Goal: Task Accomplishment & Management: Complete application form

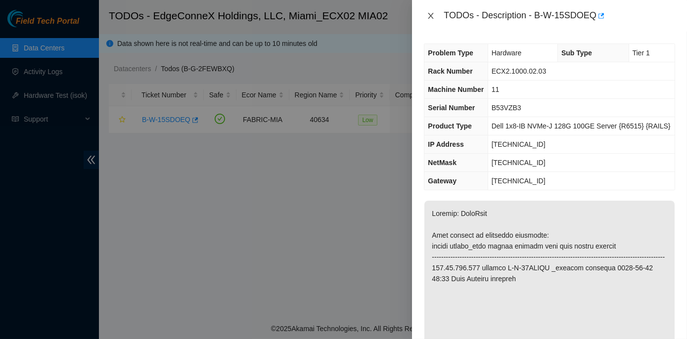
click at [431, 15] on icon "close" at bounding box center [430, 16] width 5 height 6
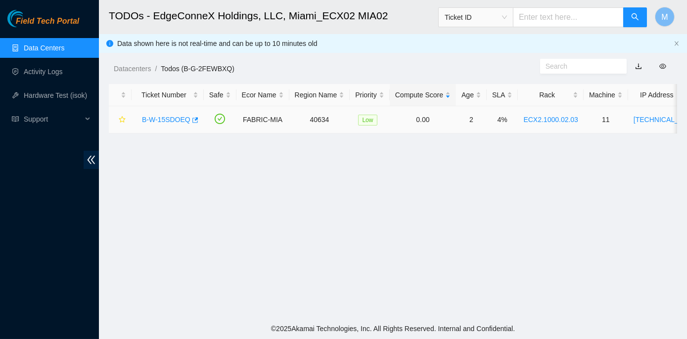
drag, startPoint x: 518, startPoint y: 119, endPoint x: 569, endPoint y: 117, distance: 51.0
click at [569, 117] on td "ECX2.1000.02.03" at bounding box center [551, 119] width 66 height 27
copy link "ECX2.1000.02.03"
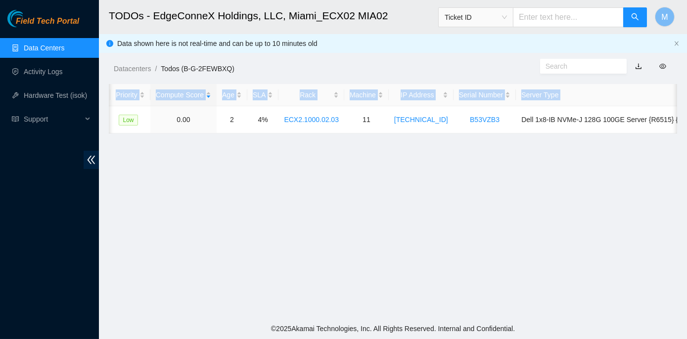
scroll to position [0, 242]
drag, startPoint x: 133, startPoint y: 116, endPoint x: 681, endPoint y: 121, distance: 547.7
click at [681, 121] on main "TODOs - EdgeConneX Holdings, LLC, [GEOGRAPHIC_DATA] MIA02 Ticket ID M Data show…" at bounding box center [393, 159] width 588 height 319
copy table "Ticket Number Safe Ecor Name Region Name Priority Compute Score Age SLA Rack Ma…"
click at [430, 213] on main "TODOs - EdgeConneX Holdings, LLC, [GEOGRAPHIC_DATA] MIA02 Ticket ID M Data show…" at bounding box center [393, 159] width 588 height 319
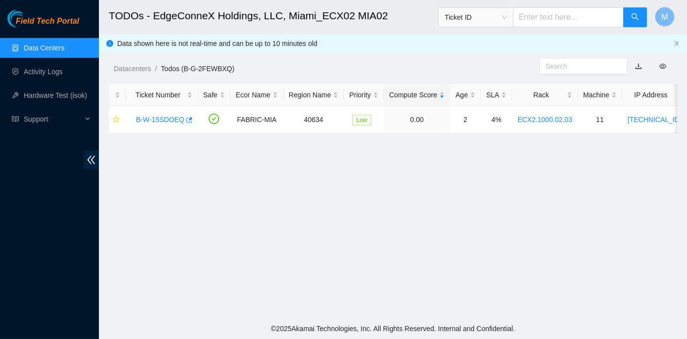
scroll to position [0, 0]
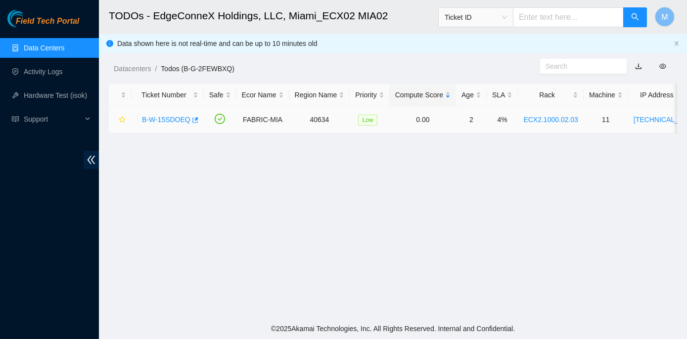
drag, startPoint x: 167, startPoint y: 117, endPoint x: 178, endPoint y: 136, distance: 22.0
click at [167, 117] on link "B-W-15SDOEQ" at bounding box center [166, 120] width 48 height 8
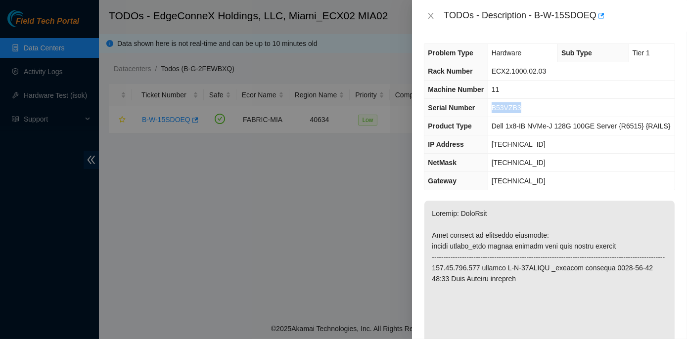
drag, startPoint x: 493, startPoint y: 107, endPoint x: 519, endPoint y: 109, distance: 26.8
click at [519, 109] on span "B53VZB3" at bounding box center [507, 108] width 30 height 8
copy span "B53VZB3"
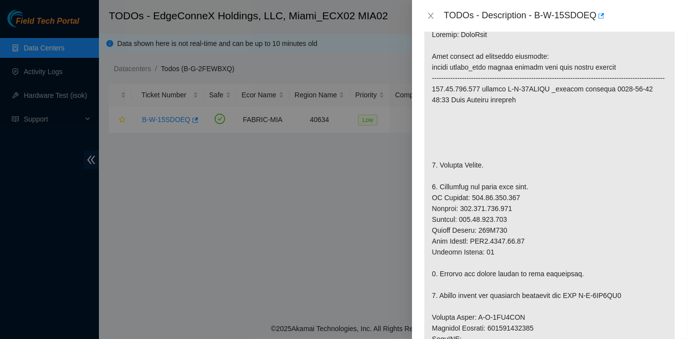
scroll to position [180, 0]
drag, startPoint x: 433, startPoint y: 195, endPoint x: 483, endPoint y: 217, distance: 54.5
click at [483, 217] on p at bounding box center [549, 311] width 250 height 581
drag, startPoint x: 483, startPoint y: 217, endPoint x: 554, endPoint y: 229, distance: 71.7
click at [554, 229] on p at bounding box center [549, 311] width 250 height 581
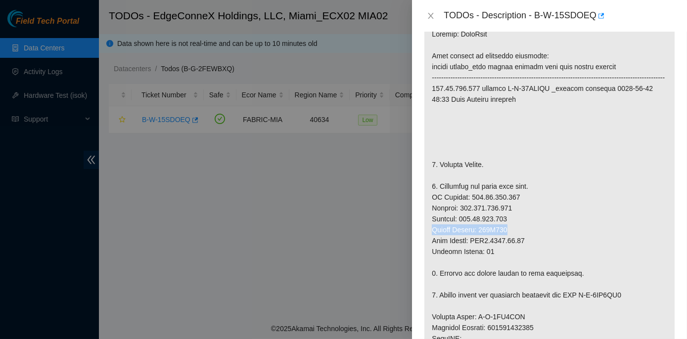
drag, startPoint x: 432, startPoint y: 238, endPoint x: 506, endPoint y: 240, distance: 73.2
click at [506, 240] on p at bounding box center [549, 311] width 250 height 581
copy p "Serial Number: 593X153"
click at [479, 241] on p at bounding box center [549, 311] width 250 height 581
click at [480, 238] on p at bounding box center [549, 311] width 250 height 581
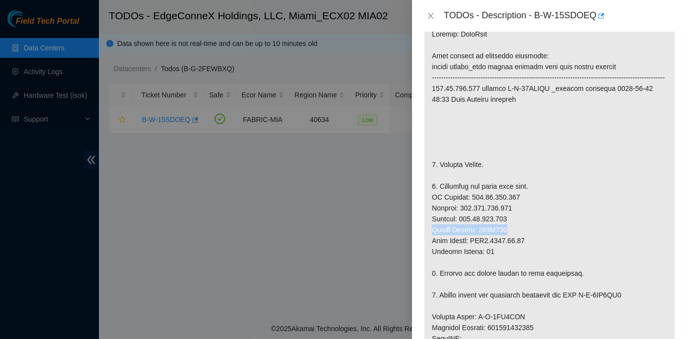
click at [479, 238] on p at bounding box center [549, 311] width 250 height 581
drag, startPoint x: 478, startPoint y: 238, endPoint x: 506, endPoint y: 237, distance: 27.7
click at [506, 237] on p at bounding box center [549, 311] width 250 height 581
copy p "593X153"
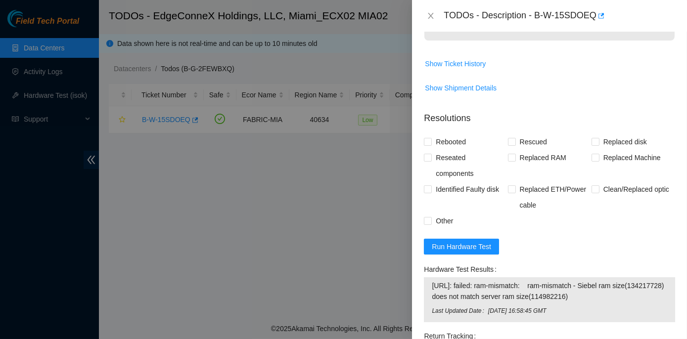
scroll to position [854, 0]
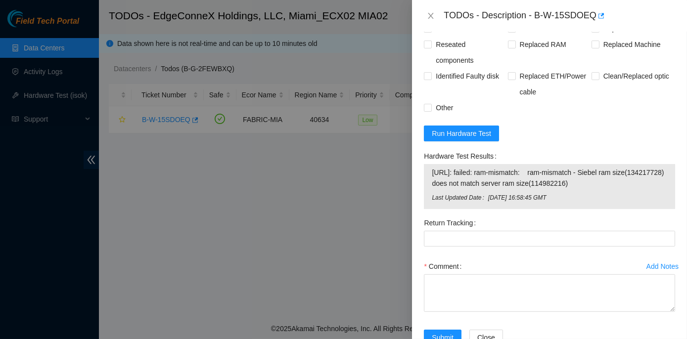
drag, startPoint x: 423, startPoint y: 163, endPoint x: 568, endPoint y: 204, distance: 151.1
click at [568, 204] on div "Hardware Test Results [URL]: failed: ram-mismatch: ram-mismatch - Siebel ram si…" at bounding box center [549, 181] width 259 height 67
copy div "Hardware Test Results [URL]: failed: ram-mismatch: ram-mismatch - Siebel ram si…"
click at [458, 139] on span "Run Hardware Test" at bounding box center [461, 133] width 59 height 11
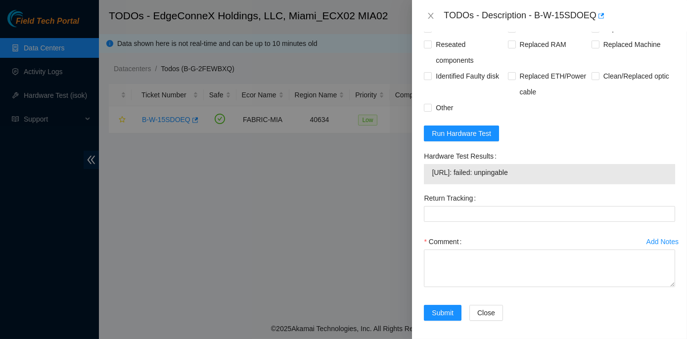
drag, startPoint x: 424, startPoint y: 166, endPoint x: 556, endPoint y: 183, distance: 133.1
click at [556, 183] on div "Hardware Test Results [URL]: failed: unpingable" at bounding box center [549, 169] width 259 height 42
copy div "Hardware Test Results [URL]: failed: unpingable"
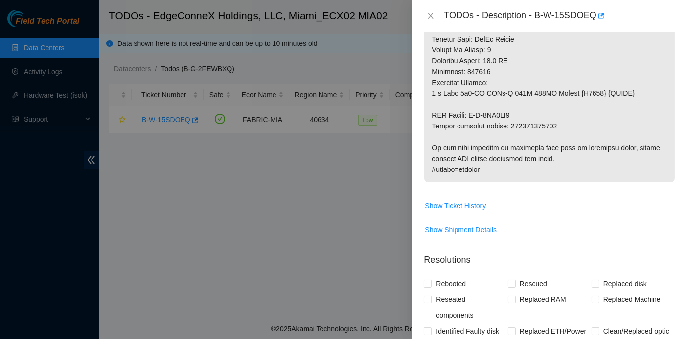
scroll to position [554, 0]
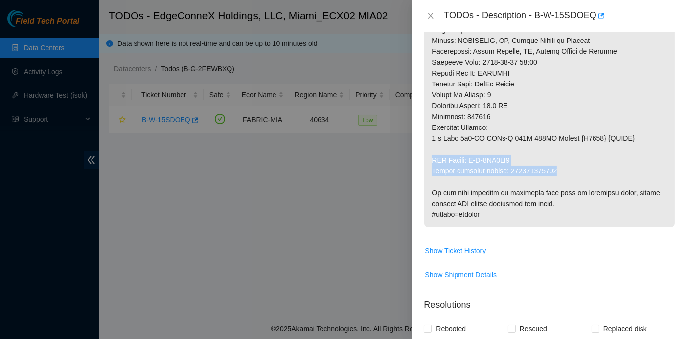
drag, startPoint x: 431, startPoint y: 166, endPoint x: 555, endPoint y: 180, distance: 124.5
copy p "RMA Return: B-V-5VZ9BG7 Return tracking number: 417328428089"
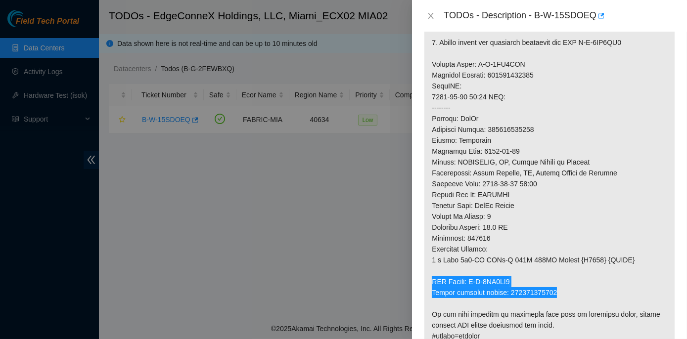
scroll to position [420, 0]
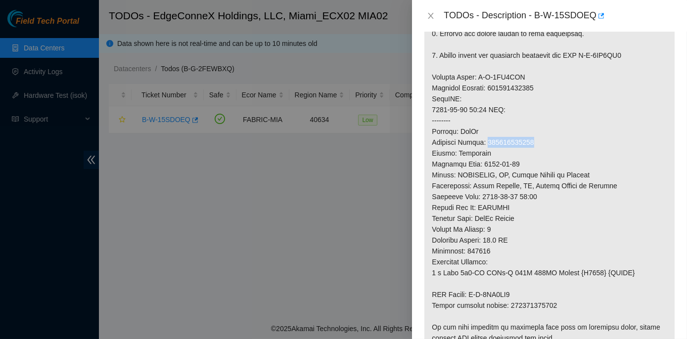
drag, startPoint x: 488, startPoint y: 150, endPoint x: 535, endPoint y: 150, distance: 47.0
click at [535, 150] on p at bounding box center [549, 71] width 250 height 581
copy p "417328428078"
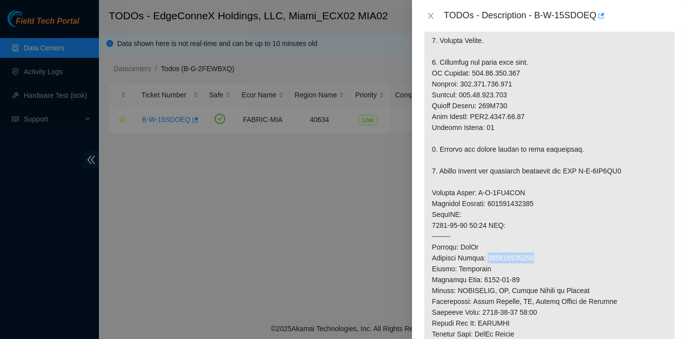
scroll to position [315, 0]
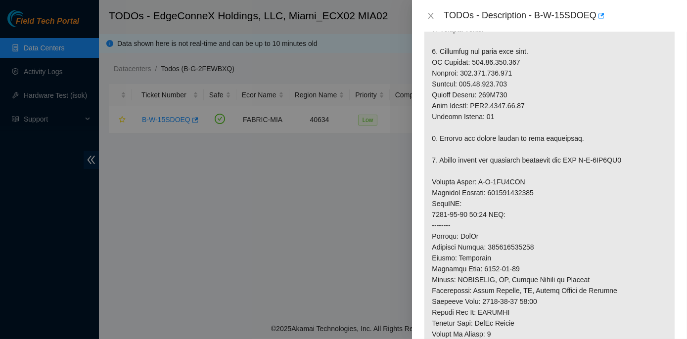
click at [587, 136] on p at bounding box center [549, 176] width 250 height 581
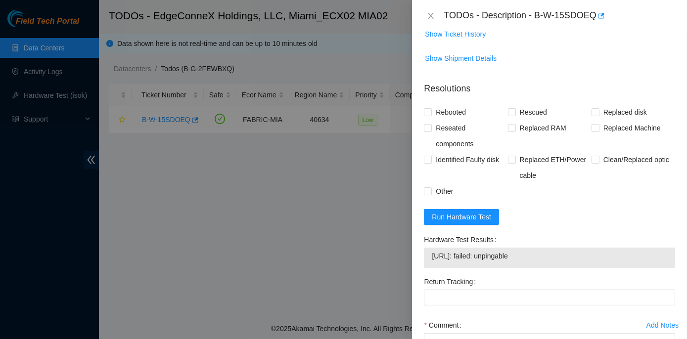
scroll to position [854, 0]
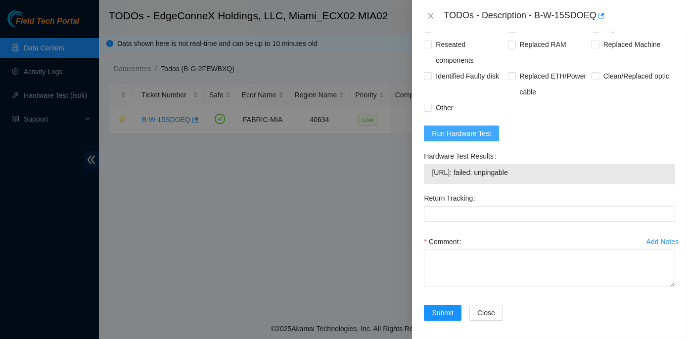
click at [477, 139] on span "Run Hardware Test" at bounding box center [461, 133] width 59 height 11
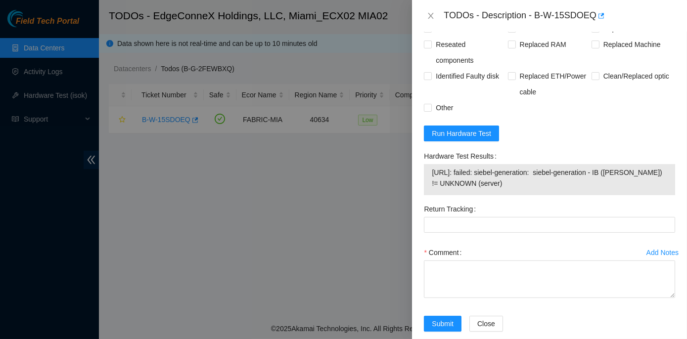
drag, startPoint x: 421, startPoint y: 162, endPoint x: 547, endPoint y: 198, distance: 131.6
click at [547, 198] on div "Hardware Test Results [URL]: failed: siebel-generation: siebel-generation - IB …" at bounding box center [549, 174] width 259 height 53
copy div "Hardware Test Results [URL]: failed: siebel-generation: siebel-generation - IB …"
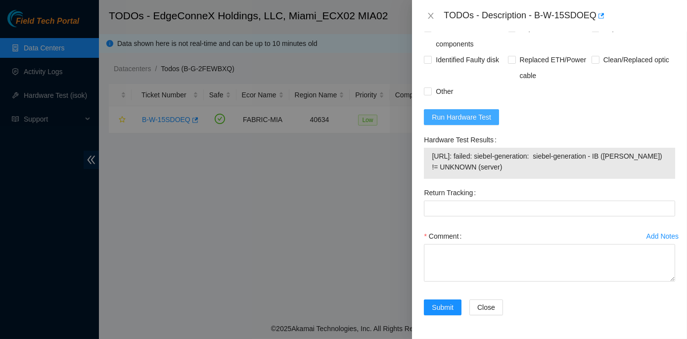
click at [455, 119] on span "Run Hardware Test" at bounding box center [461, 117] width 59 height 11
click at [479, 116] on span "Run Hardware Test" at bounding box center [461, 117] width 59 height 11
drag, startPoint x: 535, startPoint y: 14, endPoint x: 594, endPoint y: 12, distance: 58.4
click at [594, 12] on div "TODOs - Description - B-W-15SDOEQ" at bounding box center [560, 16] width 232 height 16
drag, startPoint x: 422, startPoint y: 137, endPoint x: 512, endPoint y: 177, distance: 98.4
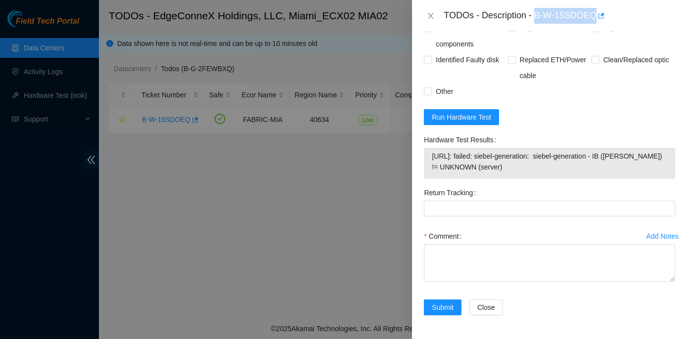
click at [512, 177] on div "Hardware Test Results [URL]: failed: siebel-generation: siebel-generation - IB …" at bounding box center [549, 158] width 259 height 53
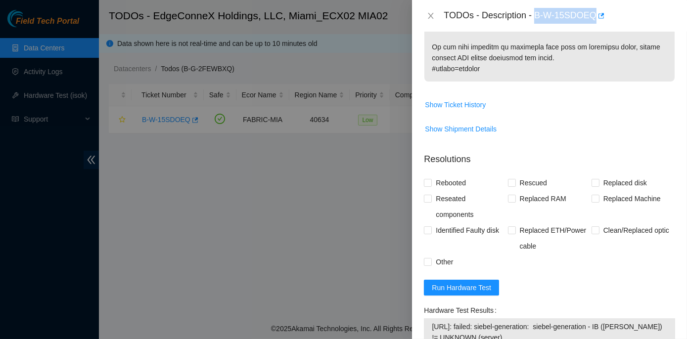
scroll to position [745, 0]
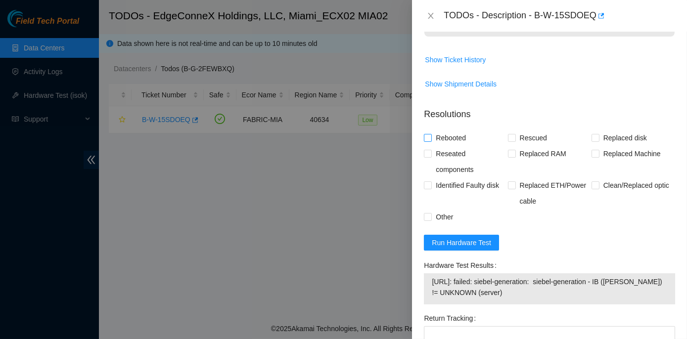
click at [432, 146] on span "Rebooted" at bounding box center [451, 138] width 38 height 16
click at [431, 141] on input "Rebooted" at bounding box center [427, 137] width 7 height 7
checkbox input "true"
click at [512, 141] on input "Rescued" at bounding box center [511, 137] width 7 height 7
checkbox input "true"
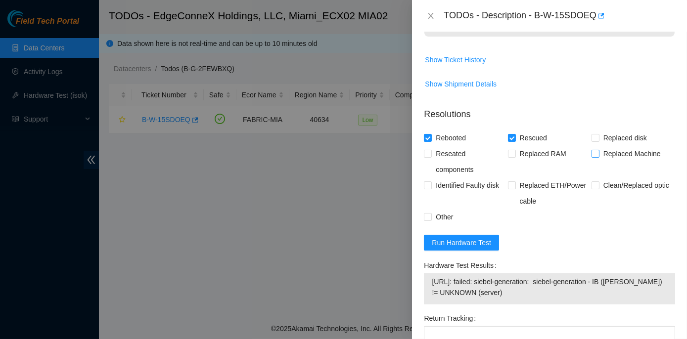
click at [594, 158] on span at bounding box center [596, 154] width 8 height 8
click at [594, 157] on input "Replaced Machine" at bounding box center [595, 153] width 7 height 7
checkbox input "true"
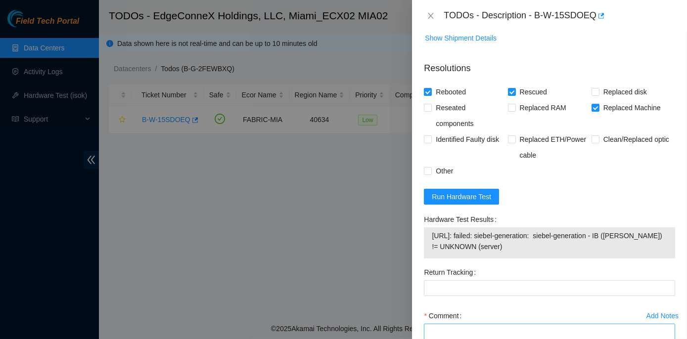
scroll to position [880, 0]
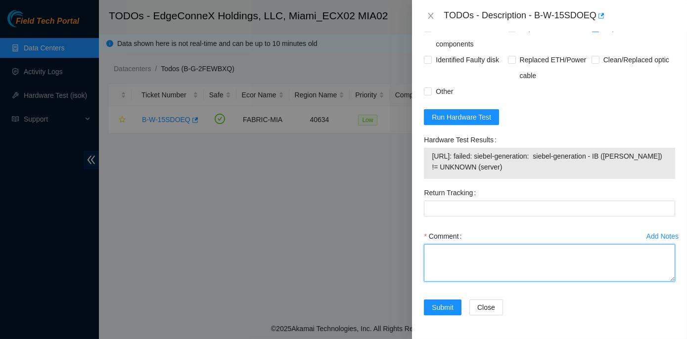
click at [470, 258] on textarea "Comment" at bounding box center [549, 263] width 251 height 38
paste textarea "Lore Ip: DOL9.0434.67.00 Sitamet Co:15 AD: 352.91.295.395 Elitse Do: E57TEM8 In…"
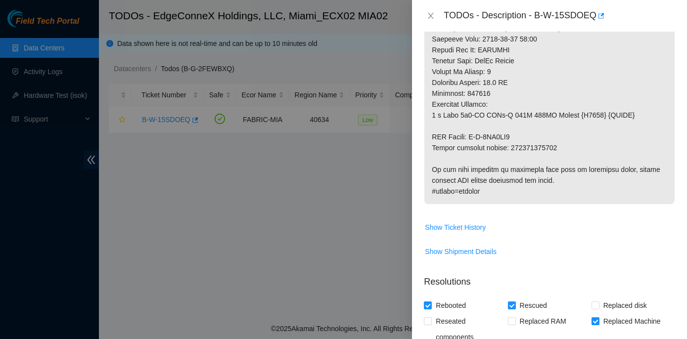
scroll to position [565, 0]
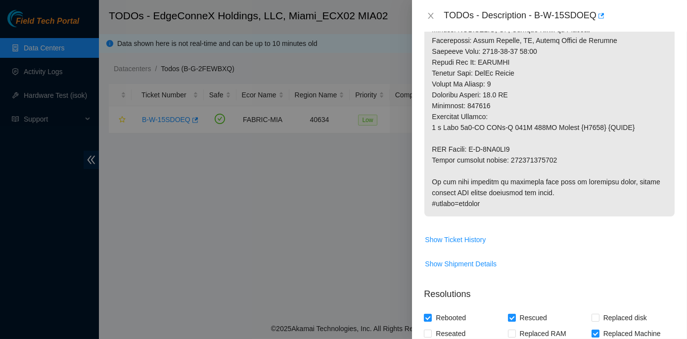
type textarea "Lore Ip: DOL9.0434.67.00 Sitamet Co:15 AD: 352.91.295.395 Elitse Do: E57TEM8 In…"
drag, startPoint x: 507, startPoint y: 171, endPoint x: 553, endPoint y: 172, distance: 46.0
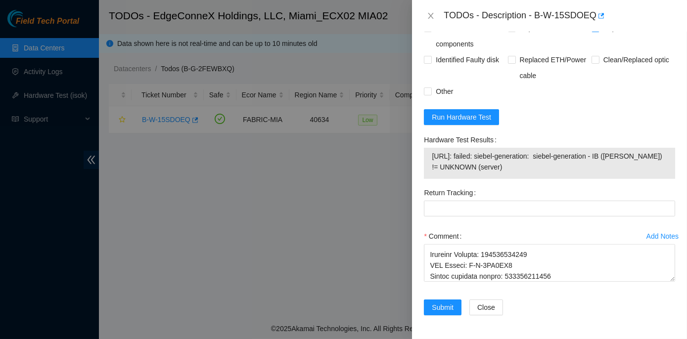
scroll to position [880, 0]
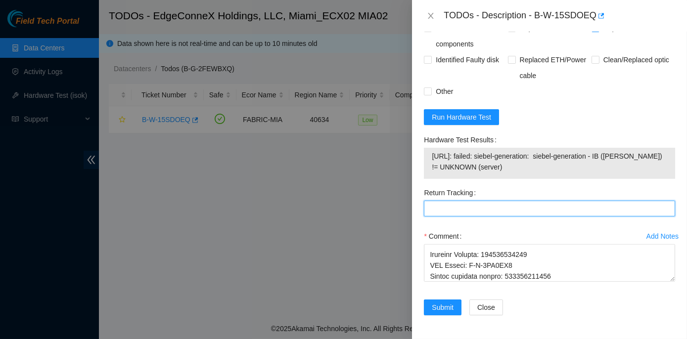
click at [439, 207] on Tracking "Return Tracking" at bounding box center [549, 209] width 251 height 16
paste Tracking "417328428089"
type Tracking "417328428089"
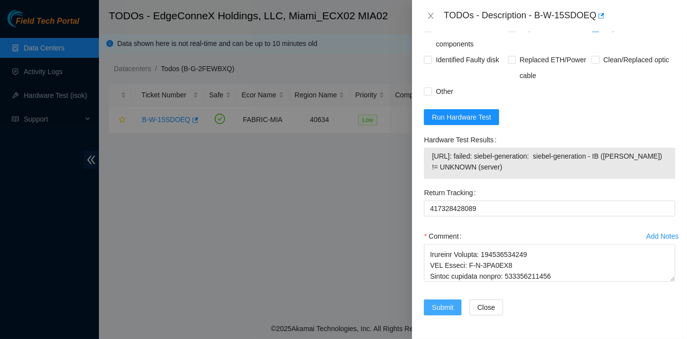
click at [447, 306] on span "Submit" at bounding box center [443, 307] width 22 height 11
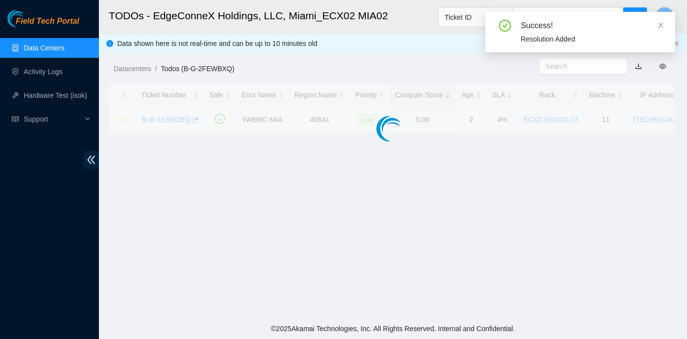
scroll to position [276, 0]
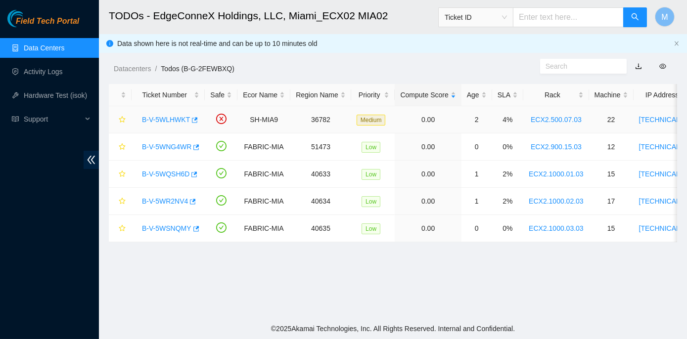
click at [171, 117] on link "B-V-5WLHWKT" at bounding box center [166, 120] width 48 height 8
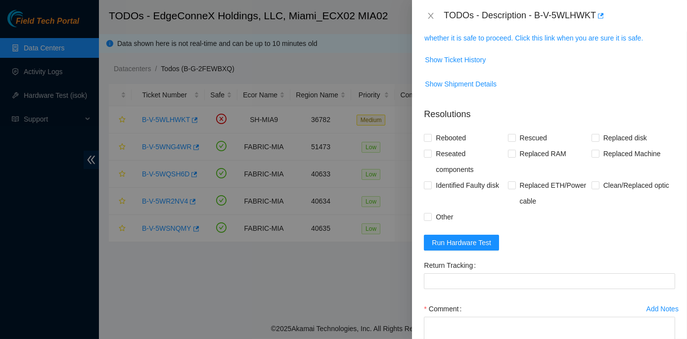
scroll to position [70, 0]
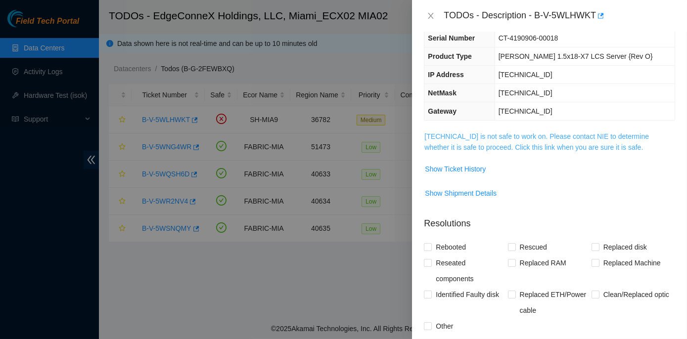
click at [476, 133] on link "[TECHNICAL_ID] is not safe to work on. Please contact NIE to determine whether …" at bounding box center [536, 142] width 225 height 19
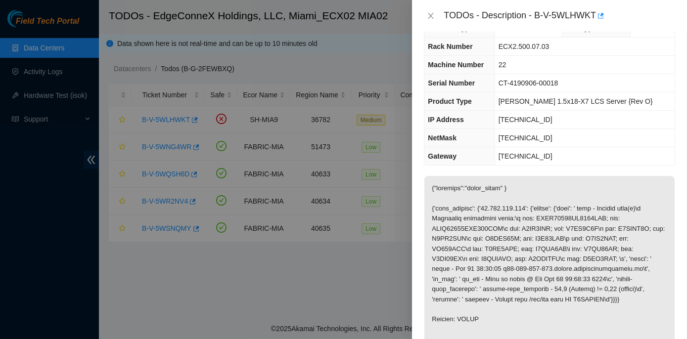
scroll to position [0, 0]
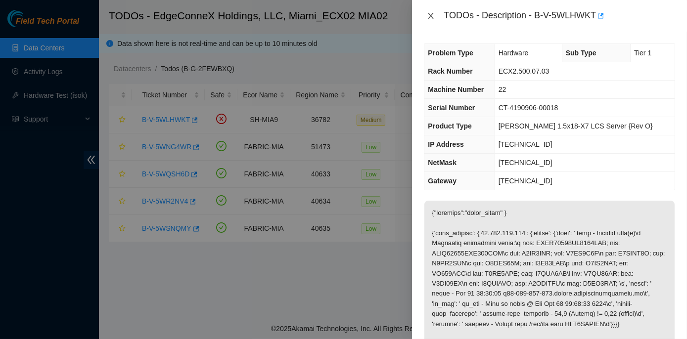
click at [432, 13] on icon "close" at bounding box center [431, 16] width 8 height 8
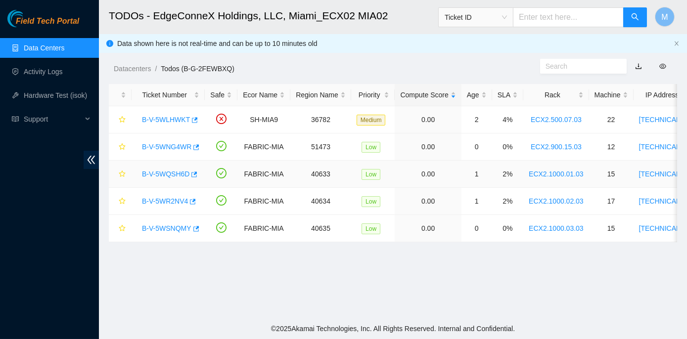
click at [164, 173] on link "B-V-5WQSH6D" at bounding box center [165, 174] width 47 height 8
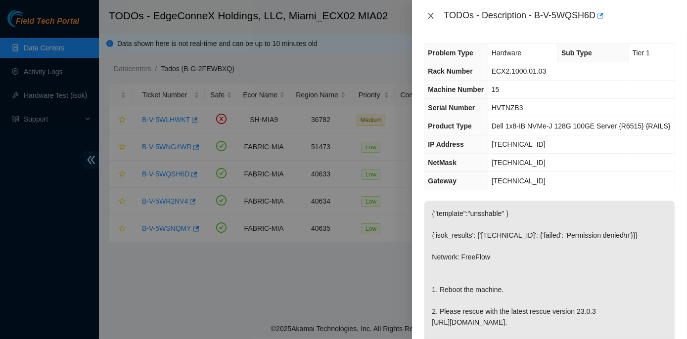
click at [428, 16] on icon "close" at bounding box center [431, 16] width 8 height 8
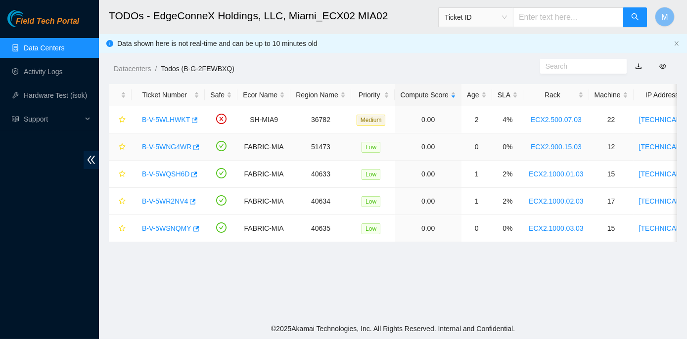
click at [167, 144] on link "B-V-5WNG4WR" at bounding box center [166, 147] width 49 height 8
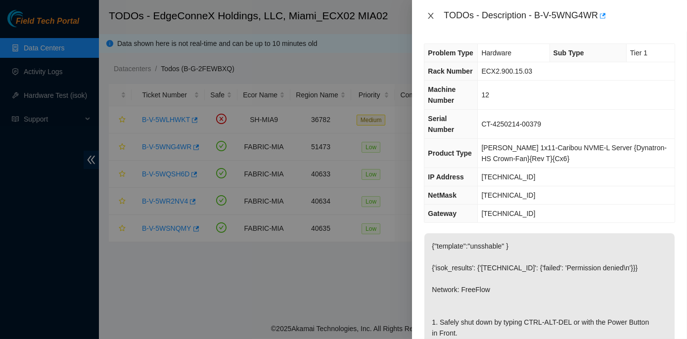
click at [432, 15] on icon "close" at bounding box center [431, 16] width 8 height 8
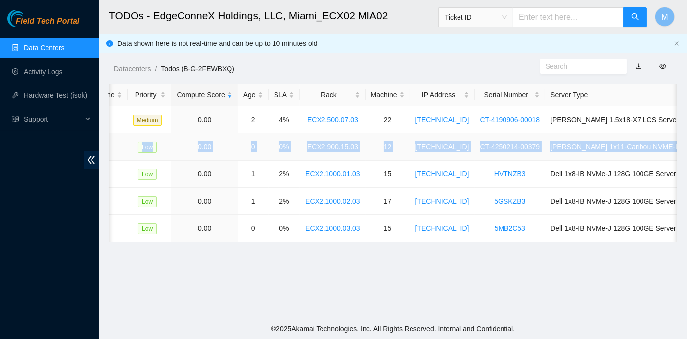
scroll to position [0, 309]
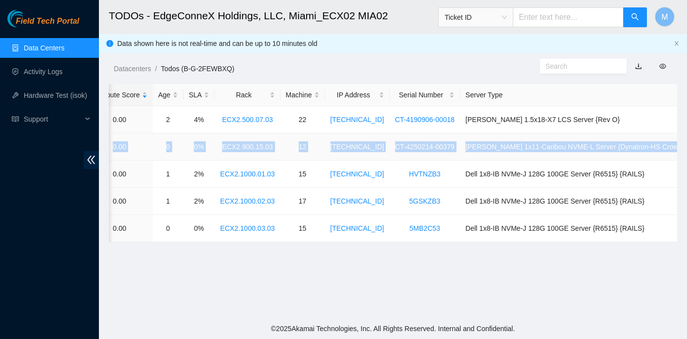
drag, startPoint x: 137, startPoint y: 144, endPoint x: 676, endPoint y: 147, distance: 539.3
click at [676, 147] on tr "B-V-5WNG4WR FABRIC-MIA 51473 Low 0.00 0 0% ECX2.900.15.03 12 [TECHNICAL_ID] CT-…" at bounding box center [272, 147] width 944 height 27
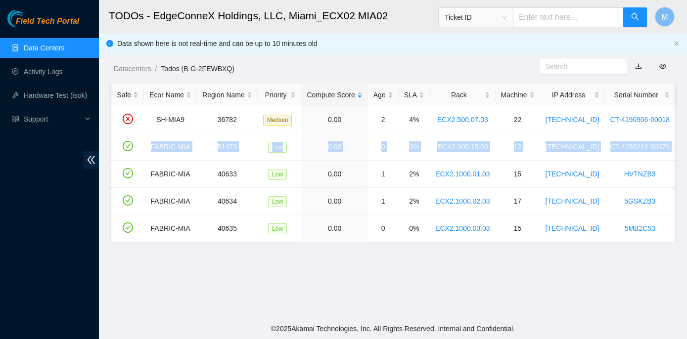
scroll to position [0, 0]
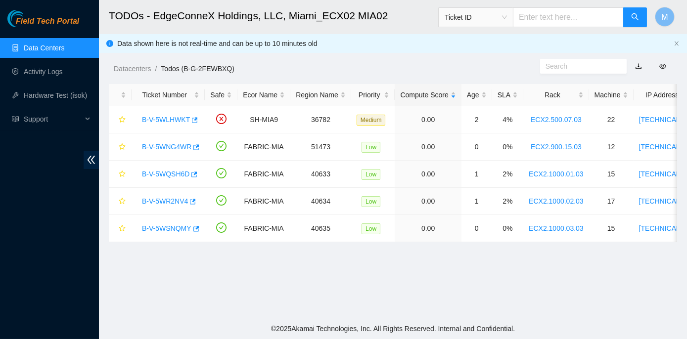
click at [441, 293] on main "TODOs - EdgeConneX Holdings, LLC, [GEOGRAPHIC_DATA] MIA02 Ticket ID M Data show…" at bounding box center [393, 159] width 588 height 319
click at [159, 143] on link "B-V-5WNG4WR" at bounding box center [166, 147] width 49 height 8
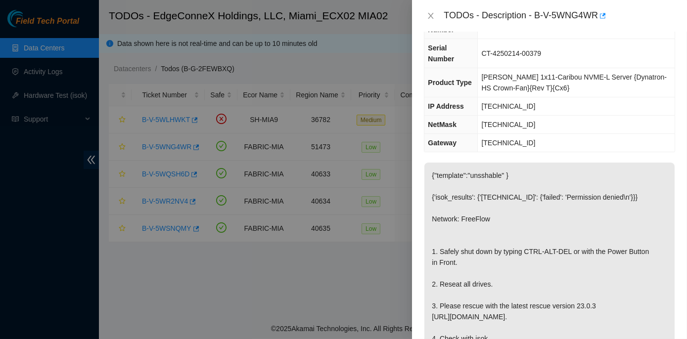
scroll to position [180, 0]
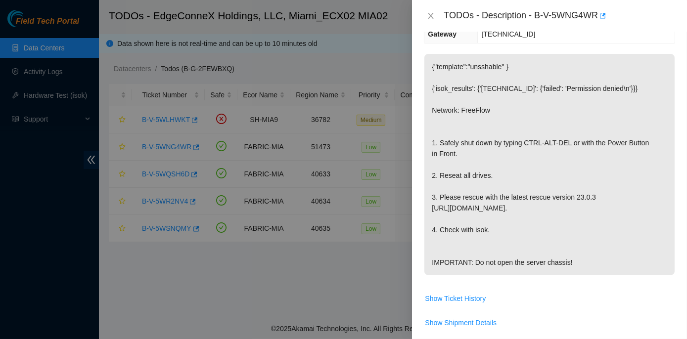
drag, startPoint x: 431, startPoint y: 129, endPoint x: 594, endPoint y: 254, distance: 204.6
click at [594, 254] on p "{"template":"unsshable" } {'isok_results': {'[TECHNICAL_ID]': {'failed': 'Permi…" at bounding box center [549, 165] width 250 height 222
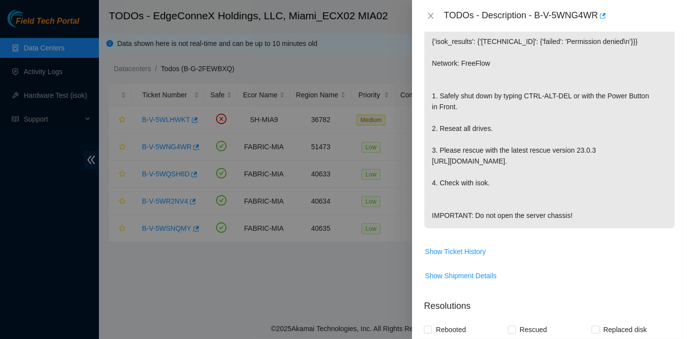
scroll to position [405, 0]
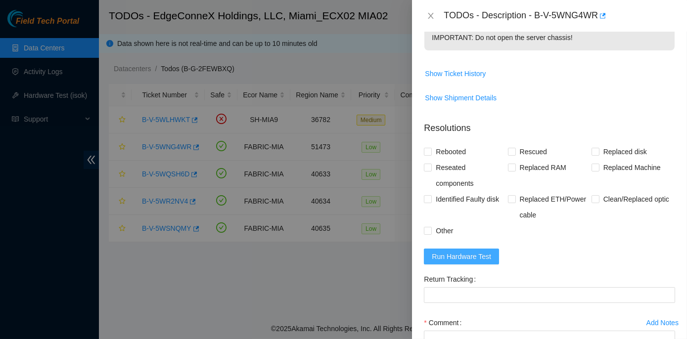
click at [472, 251] on span "Run Hardware Test" at bounding box center [461, 256] width 59 height 11
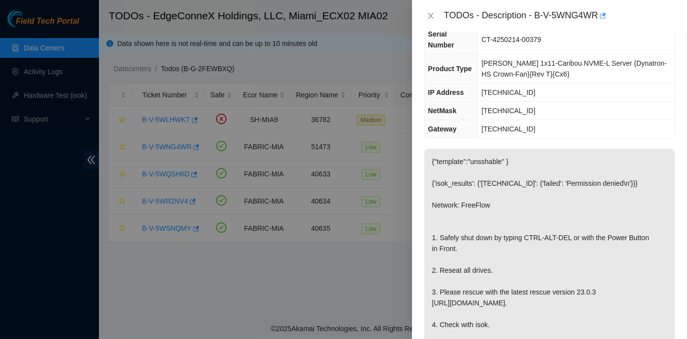
scroll to position [90, 0]
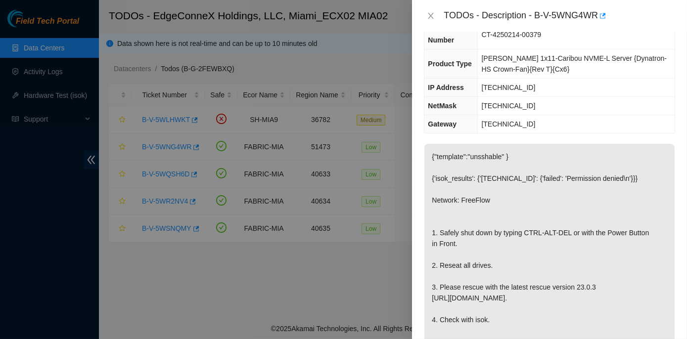
click at [591, 115] on td "[TECHNICAL_ID]" at bounding box center [576, 124] width 197 height 18
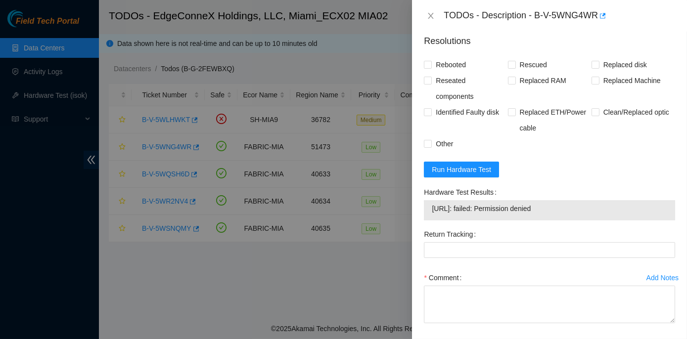
scroll to position [495, 0]
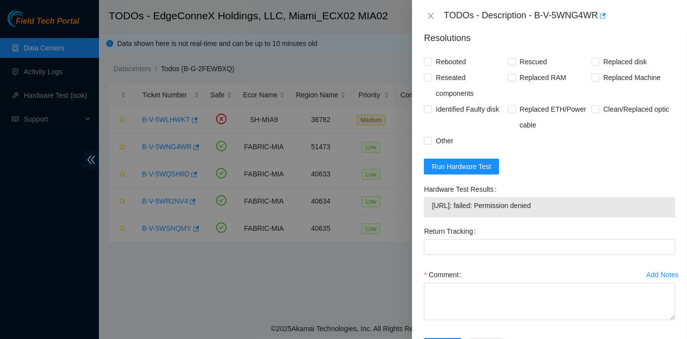
drag, startPoint x: 419, startPoint y: 187, endPoint x: 559, endPoint y: 207, distance: 141.4
click at [559, 207] on div "Problem Type Hardware Sub Type Tier 1 Rack Number ECX2.900.15.03 Machine Number…" at bounding box center [549, 186] width 275 height 308
click at [506, 276] on div "Comment" at bounding box center [549, 275] width 251 height 16
click at [436, 165] on span "Run Hardware Test" at bounding box center [461, 166] width 59 height 11
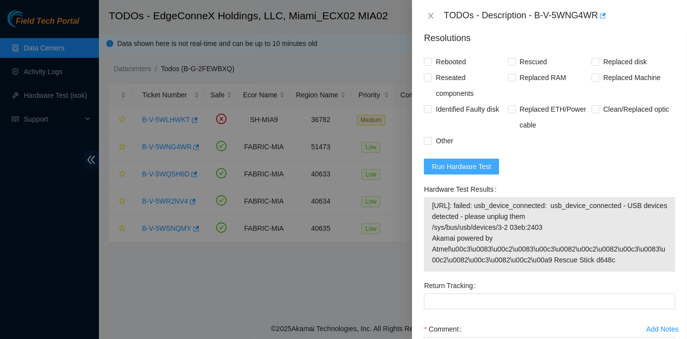
click at [445, 166] on span "Run Hardware Test" at bounding box center [461, 166] width 59 height 11
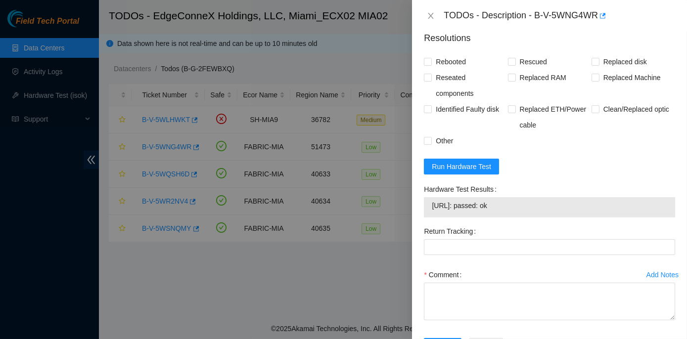
drag, startPoint x: 423, startPoint y: 188, endPoint x: 520, endPoint y: 211, distance: 99.6
click at [520, 211] on div "Hardware Test Results [URL]: passed: ok" at bounding box center [549, 203] width 259 height 42
click at [429, 14] on icon "close" at bounding box center [430, 16] width 5 height 6
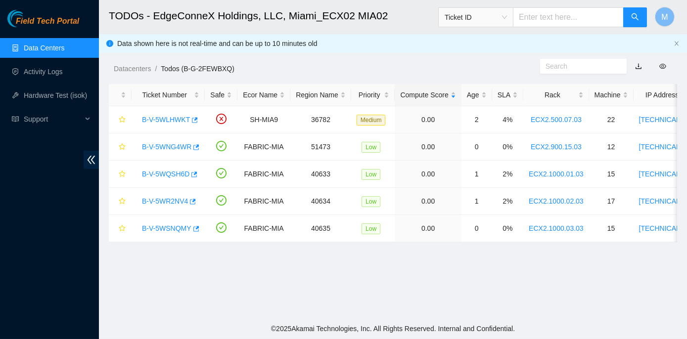
scroll to position [270, 0]
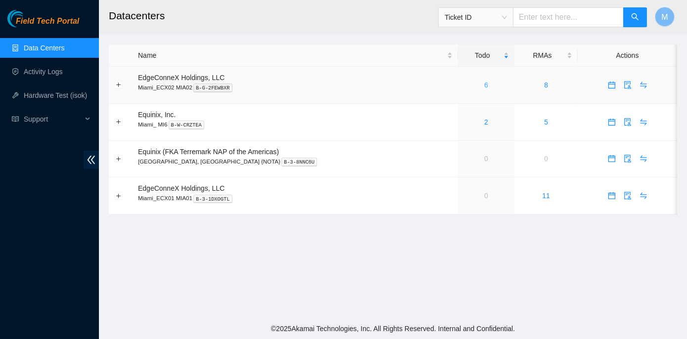
click at [484, 84] on link "6" at bounding box center [486, 85] width 4 height 8
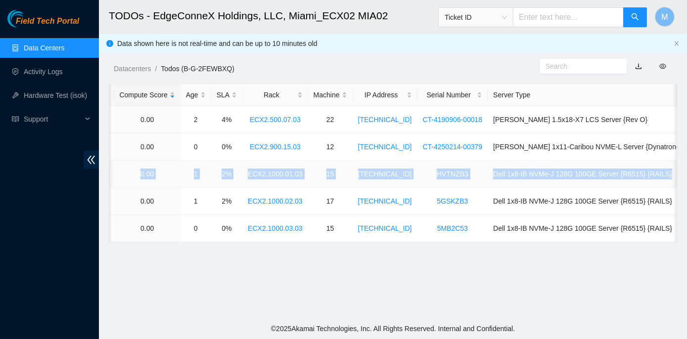
scroll to position [0, 309]
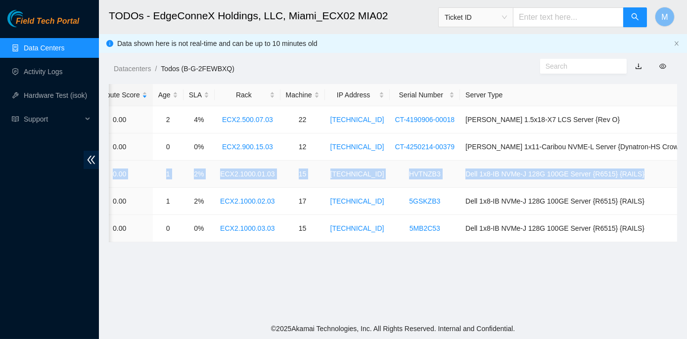
drag, startPoint x: 139, startPoint y: 170, endPoint x: 674, endPoint y: 168, distance: 535.3
click at [674, 168] on tr "B-V-5WQSH6D FABRIC-MIA 40633 Low 0.00 1 2% ECX2.1000.01.03 15 23.205.164.146 HV…" at bounding box center [272, 174] width 944 height 27
copy tr "B-V-5WQSH6D FABRIC-MIA 40633 Low 0.00 1 2% ECX2.1000.01.03 15 23.205.164.146 HV…"
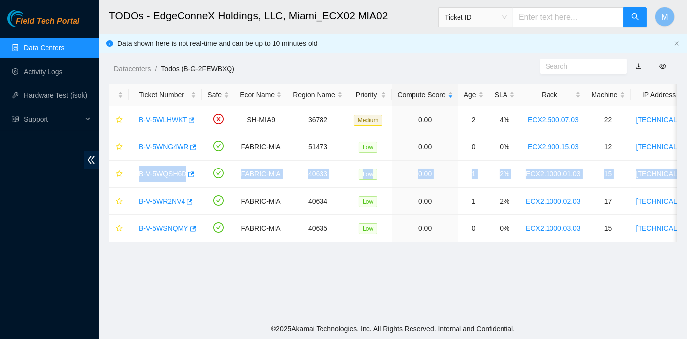
scroll to position [0, 0]
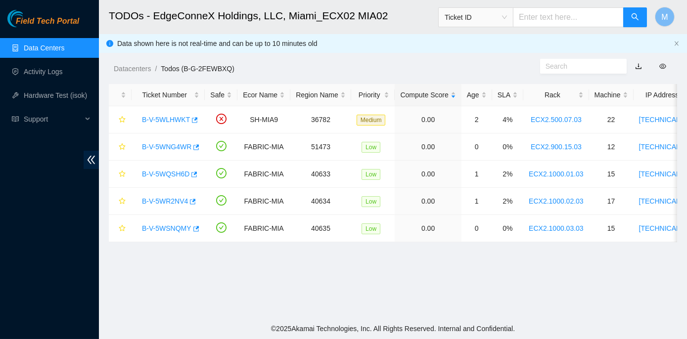
click at [165, 266] on main "TODOs - EdgeConneX Holdings, LLC, [GEOGRAPHIC_DATA] MIA02 Ticket ID M Data show…" at bounding box center [393, 159] width 588 height 319
click at [143, 171] on link "B-V-5WQSH6D" at bounding box center [165, 174] width 47 height 8
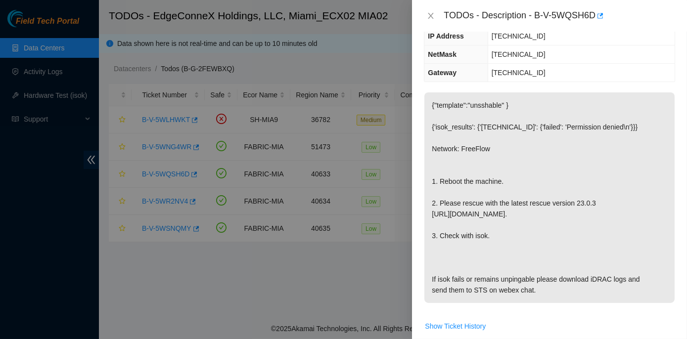
scroll to position [135, 0]
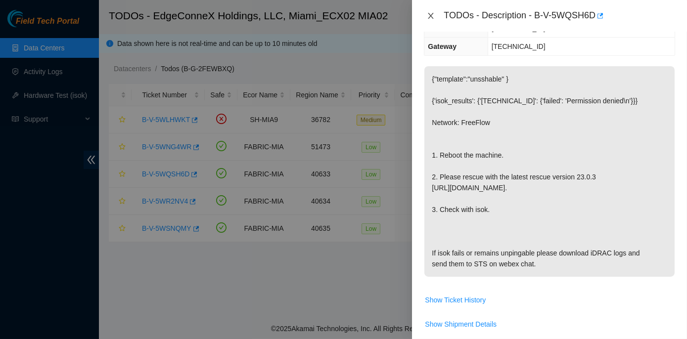
click at [429, 15] on icon "close" at bounding box center [431, 16] width 8 height 8
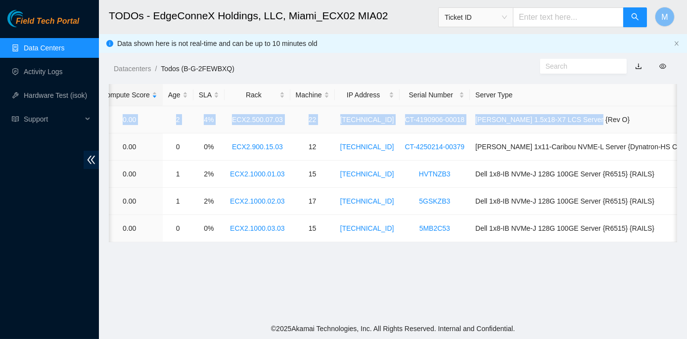
scroll to position [0, 309]
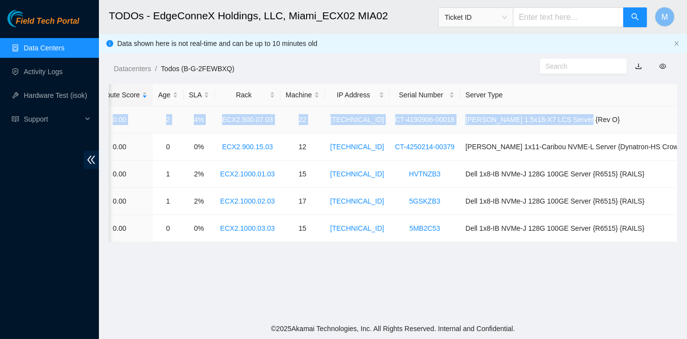
drag, startPoint x: 140, startPoint y: 120, endPoint x: 603, endPoint y: 113, distance: 463.6
click at [603, 113] on tr "B-V-5WLHWKT SH-MIA9 36782 Medium 0.00 2 4% ECX2.500.07.03 22 23.211.106.153 CT-…" at bounding box center [272, 119] width 944 height 27
copy tr "B-V-5WLHWKT SH-MIA9 36782 Medium 0.00 2 4% ECX2.500.07.03 22 23.211.106.153 CT-…"
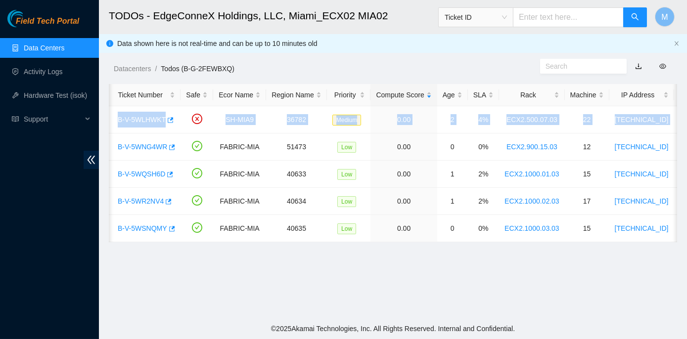
scroll to position [0, 0]
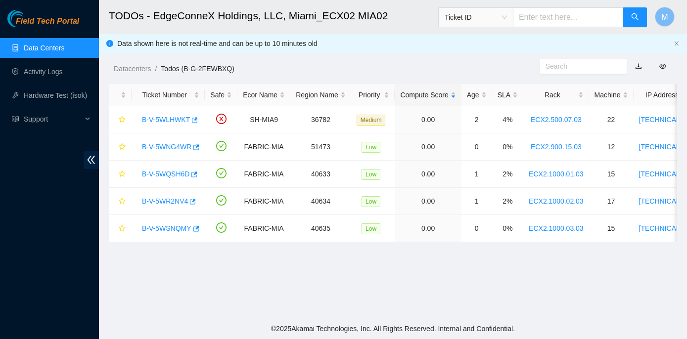
click at [172, 288] on main "TODOs - EdgeConneX Holdings, LLC, [GEOGRAPHIC_DATA] MIA02 Ticket ID M Data show…" at bounding box center [393, 159] width 588 height 319
click at [163, 116] on link "B-V-5WLHWKT" at bounding box center [166, 120] width 48 height 8
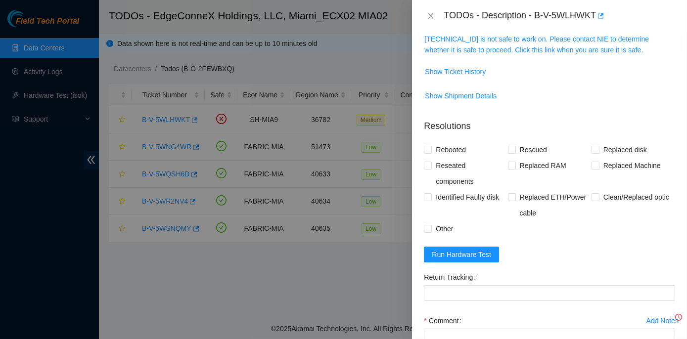
scroll to position [135, 0]
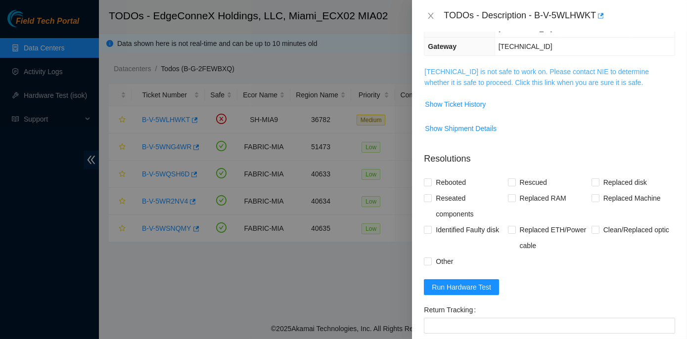
click at [513, 69] on link "[TECHNICAL_ID] is not safe to work on. Please contact NIE to determine whether …" at bounding box center [536, 77] width 225 height 19
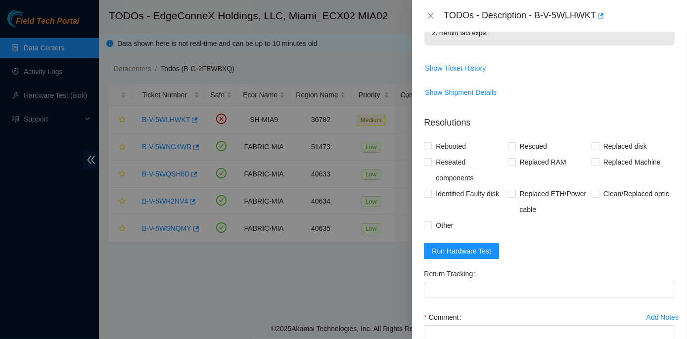
scroll to position [450, 0]
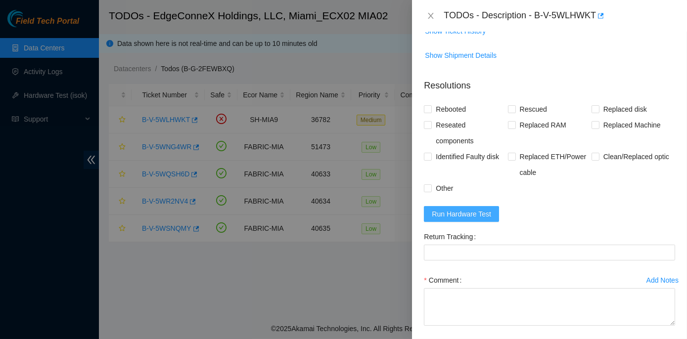
click at [444, 220] on span "Run Hardware Test" at bounding box center [461, 214] width 59 height 11
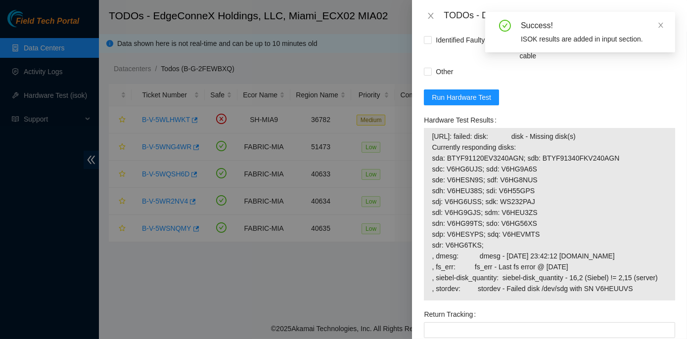
scroll to position [584, 0]
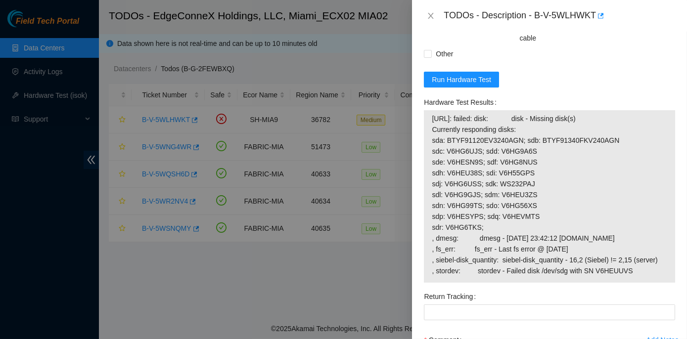
drag, startPoint x: 423, startPoint y: 119, endPoint x: 643, endPoint y: 301, distance: 285.7
click at [643, 289] on div "Hardware Test Results 23.211.106.153: failed: disk: disk - Missing disk(s) Curr…" at bounding box center [549, 191] width 259 height 194
copy div "Hardware Test Results 23.211.106.153: failed: disk: disk - Missing disk(s) Curr…"
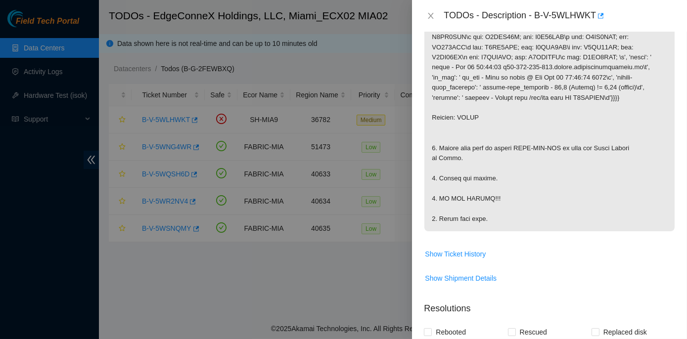
scroll to position [178, 0]
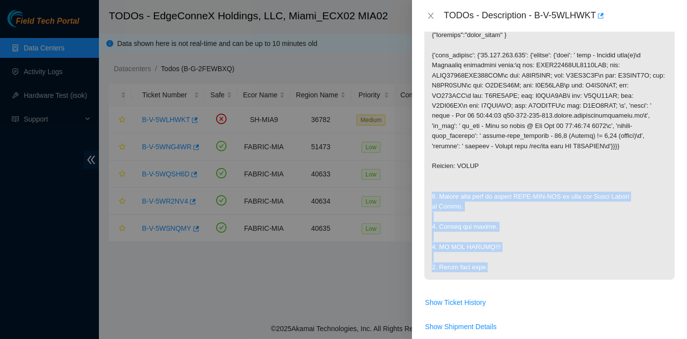
drag, startPoint x: 430, startPoint y: 192, endPoint x: 500, endPoint y: 271, distance: 105.1
click at [500, 271] on p at bounding box center [549, 151] width 250 height 257
copy p "1. Safely shut down by typing CTRL-ALT-DEL or with the Power Button in Front. 2…"
click at [429, 17] on icon "close" at bounding box center [431, 16] width 8 height 8
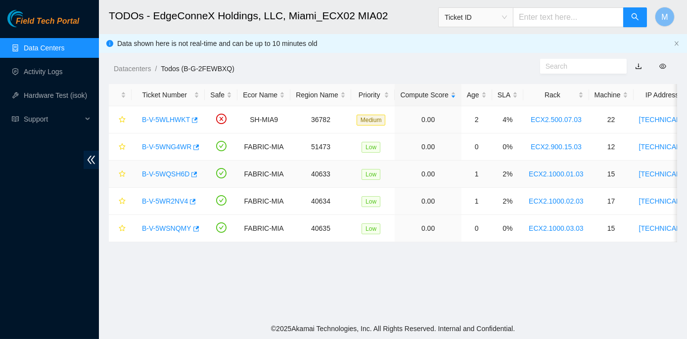
scroll to position [211, 0]
click at [162, 148] on link "B-V-5WNG4WR" at bounding box center [166, 147] width 49 height 8
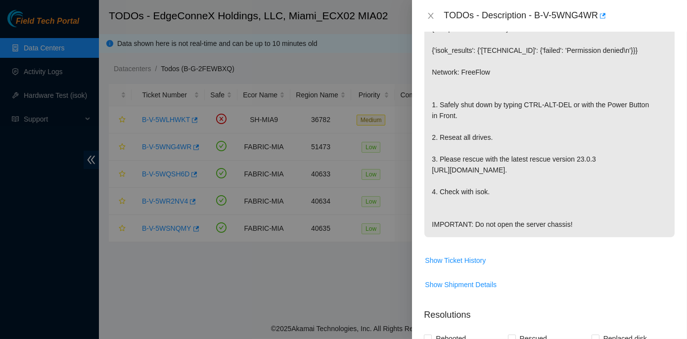
scroll to position [489, 0]
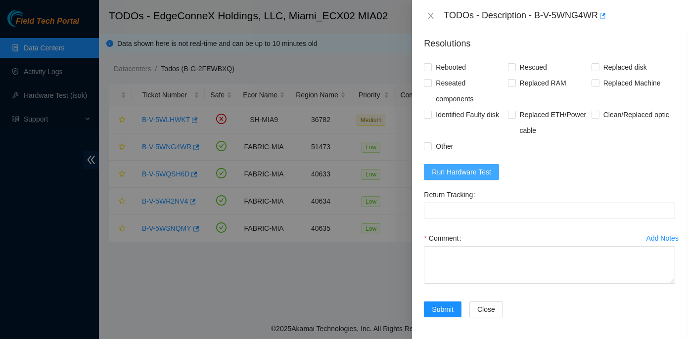
click at [462, 172] on span "Run Hardware Test" at bounding box center [461, 172] width 59 height 11
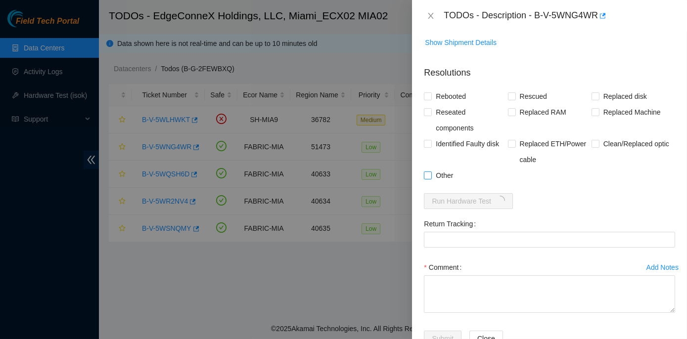
scroll to position [444, 0]
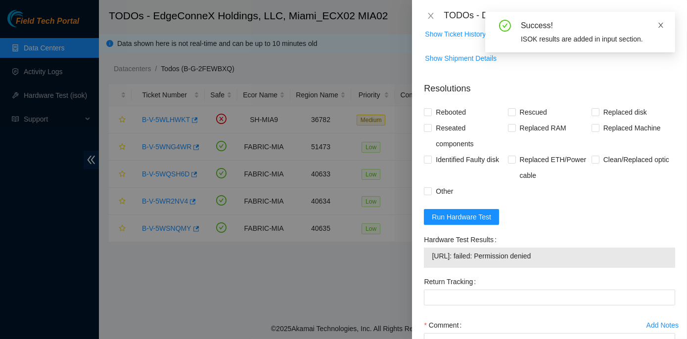
click at [662, 27] on icon "close" at bounding box center [661, 25] width 5 height 5
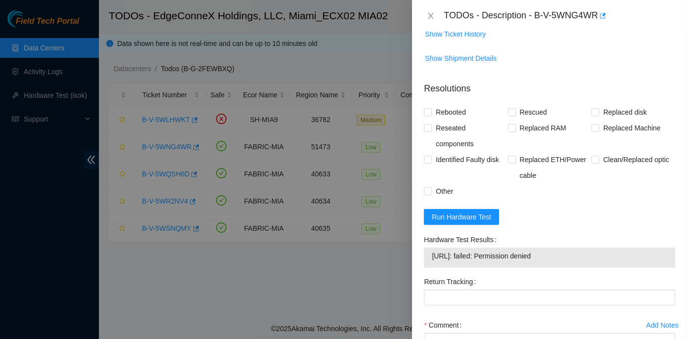
drag, startPoint x: 422, startPoint y: 237, endPoint x: 558, endPoint y: 252, distance: 136.9
click at [558, 252] on div "Hardware Test Results 23.214.171.15: failed: Permission denied" at bounding box center [549, 253] width 259 height 42
copy div "Hardware Test Results 23.214.171.15: failed: Permission denied"
drag, startPoint x: 433, startPoint y: 14, endPoint x: 422, endPoint y: 20, distance: 12.2
click at [432, 14] on icon "close" at bounding box center [431, 16] width 8 height 8
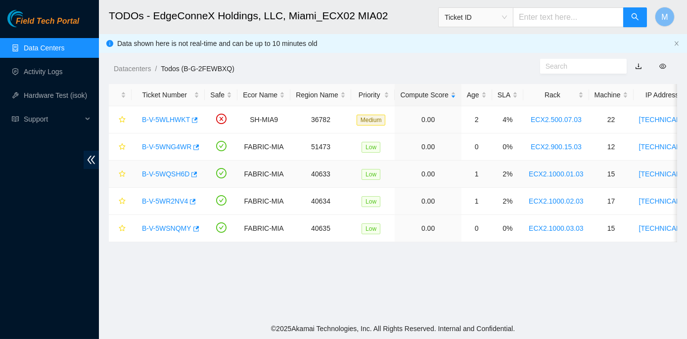
click at [178, 174] on link "B-V-5WQSH6D" at bounding box center [165, 174] width 47 height 8
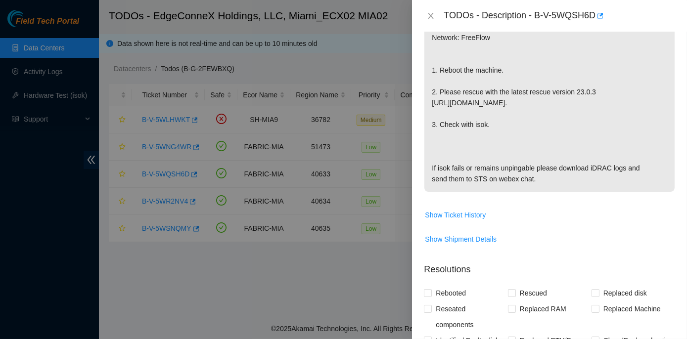
scroll to position [401, 0]
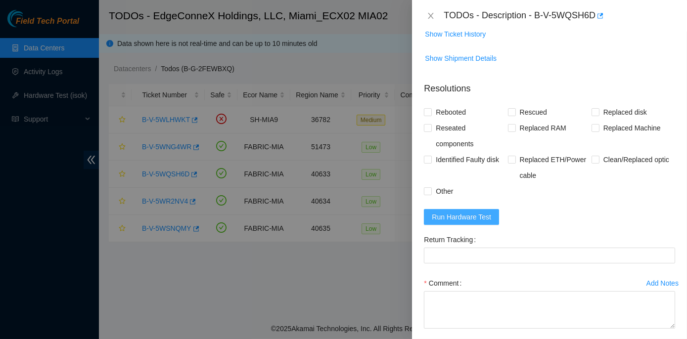
click at [479, 219] on span "Run Hardware Test" at bounding box center [461, 217] width 59 height 11
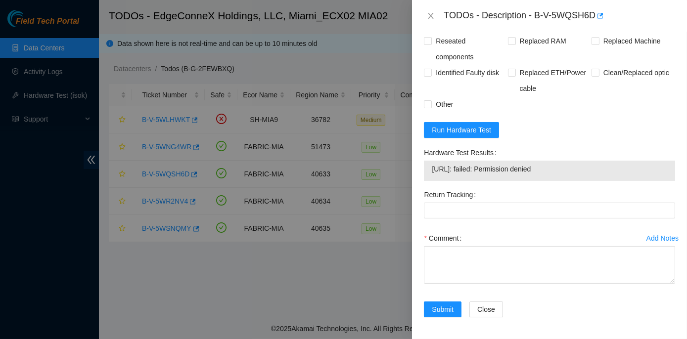
scroll to position [488, 0]
click at [440, 125] on span "Run Hardware Test" at bounding box center [461, 130] width 59 height 11
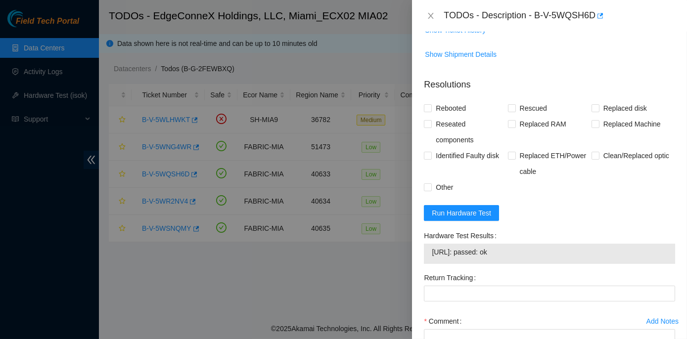
scroll to position [450, 0]
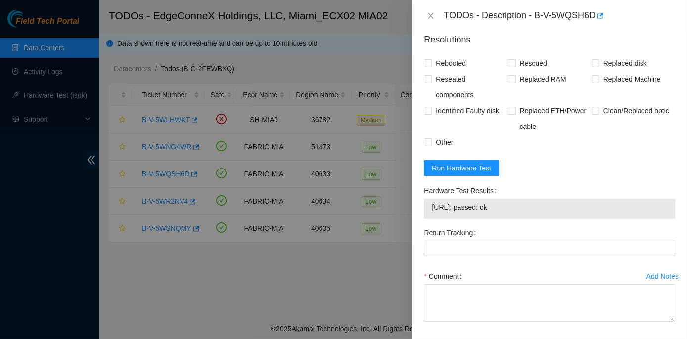
drag, startPoint x: 417, startPoint y: 189, endPoint x: 518, endPoint y: 206, distance: 102.5
click at [518, 206] on div "Problem Type Hardware Sub Type Tier 1 Rack Number ECX2.1000.01.03 Machine Numbe…" at bounding box center [549, 186] width 275 height 308
copy div "Hardware Test Results 23.205.164.146: passed: ok"
drag, startPoint x: 428, startPoint y: 15, endPoint x: 416, endPoint y: 27, distance: 17.8
click at [428, 15] on icon "close" at bounding box center [431, 16] width 8 height 8
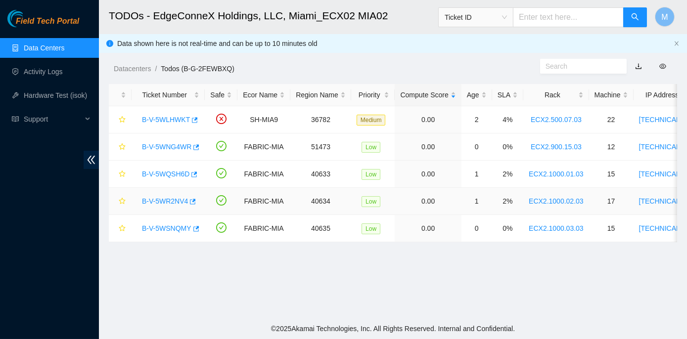
scroll to position [268, 0]
